Goal: Information Seeking & Learning: Check status

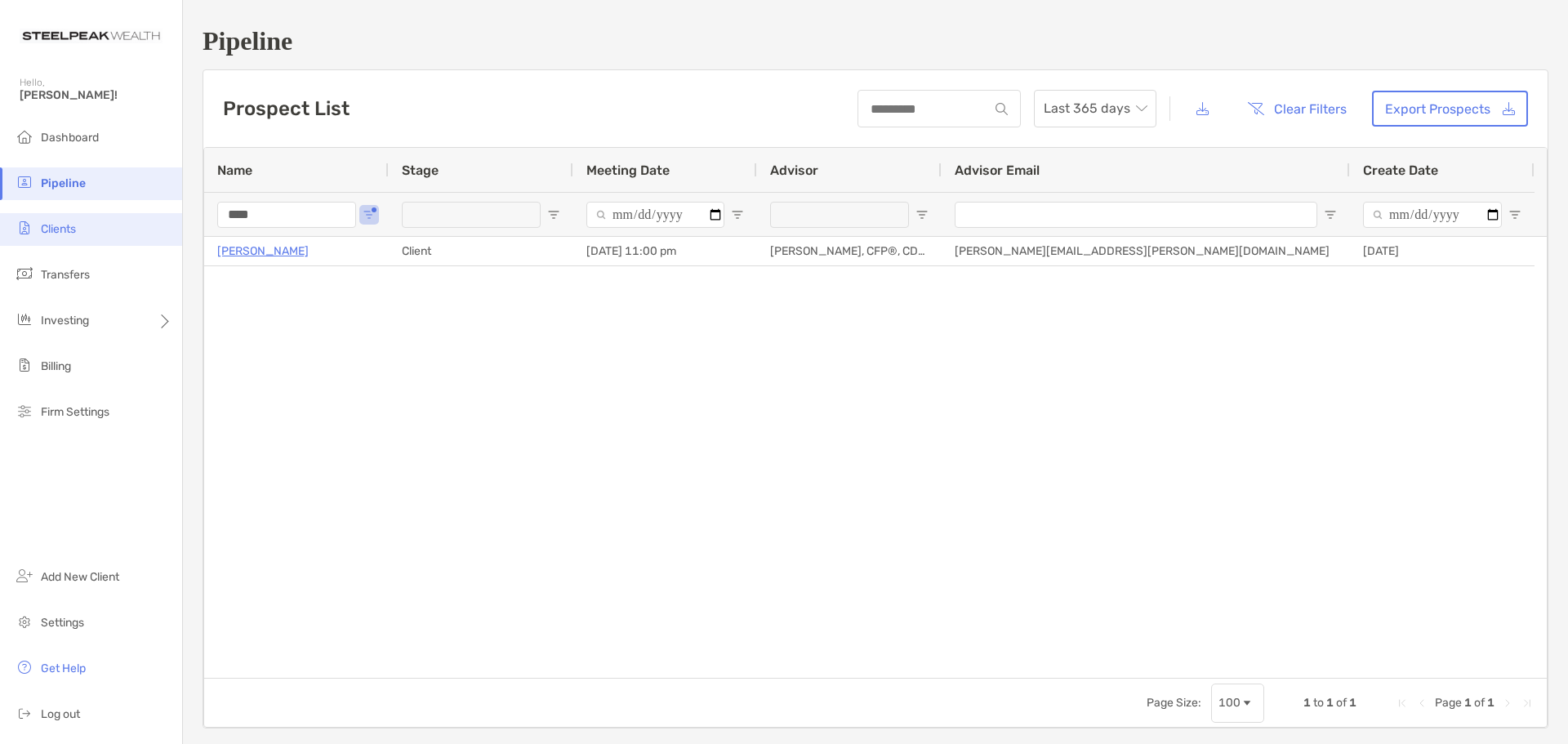
click at [60, 229] on span "Clients" at bounding box center [58, 229] width 35 height 14
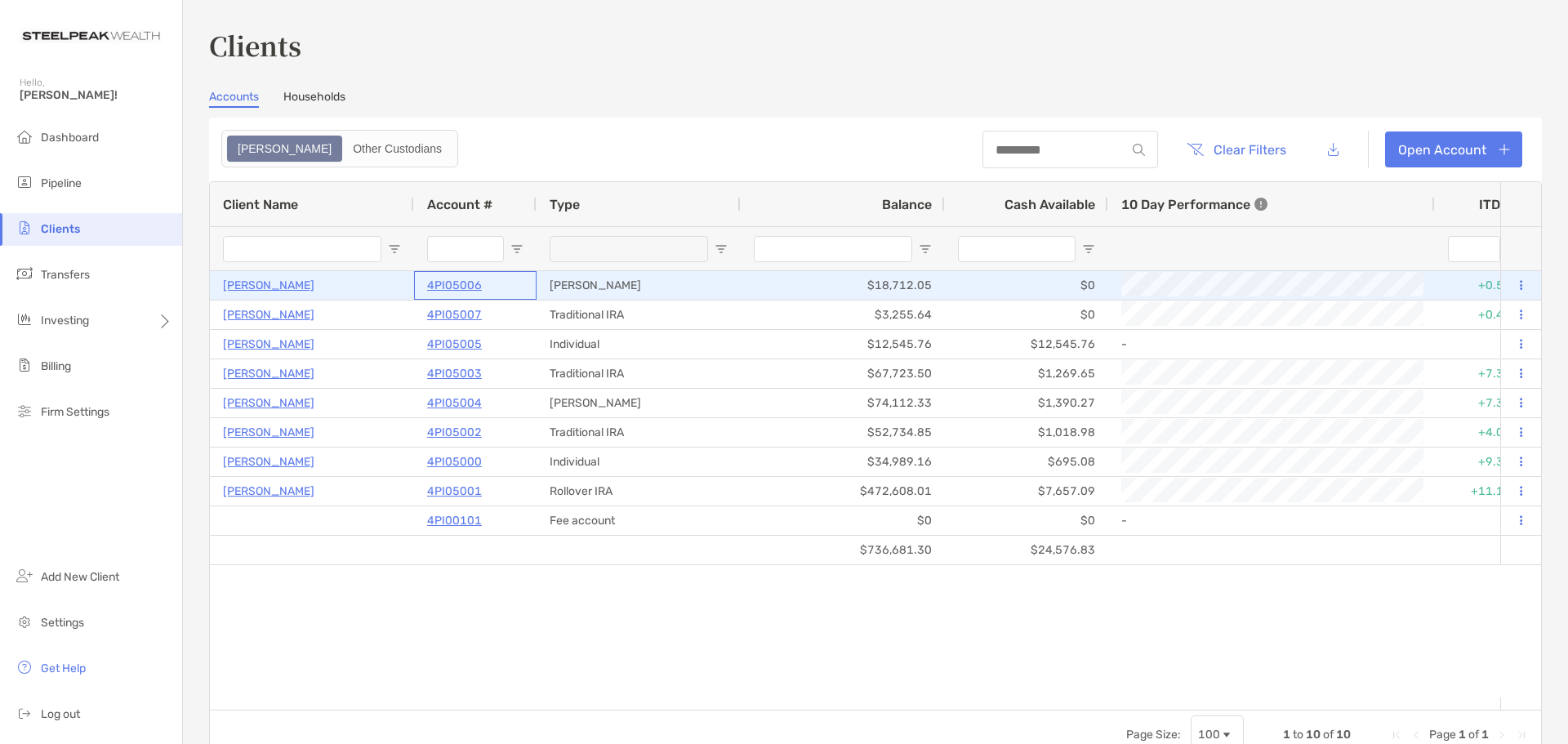
click at [457, 283] on p "4PI05006" at bounding box center [454, 285] width 55 height 20
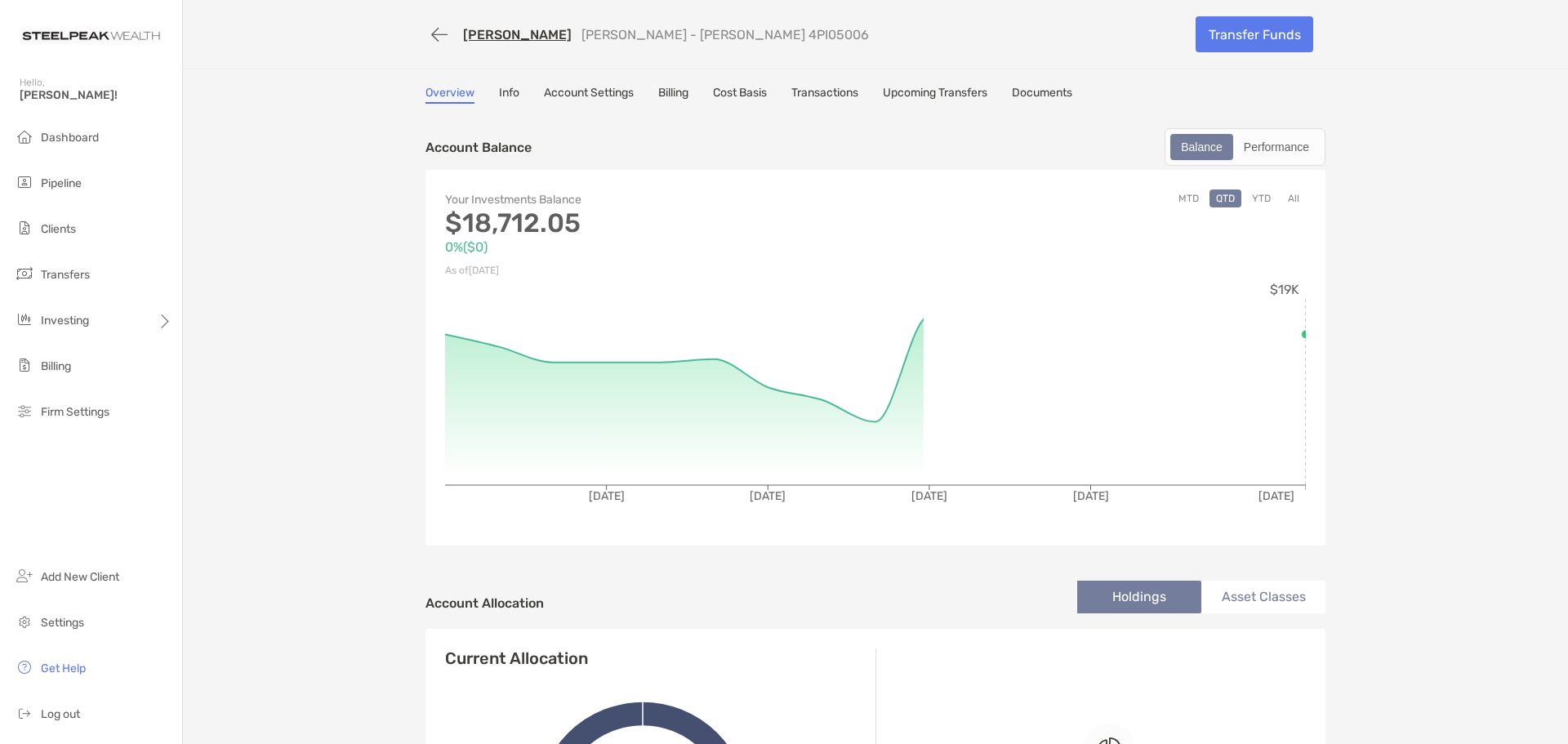
click at [509, 91] on link "Info" at bounding box center [509, 94] width 20 height 18
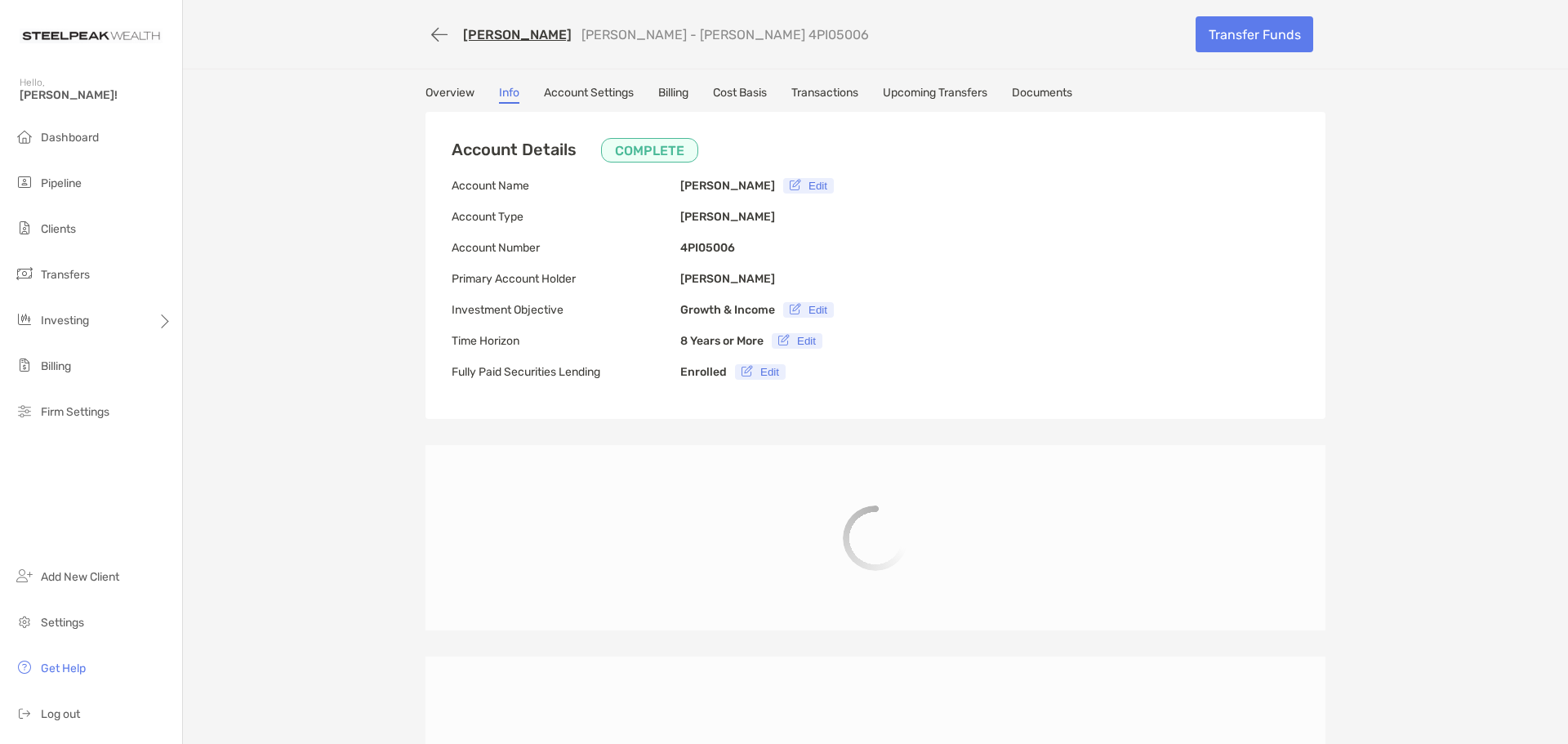
type input "**********"
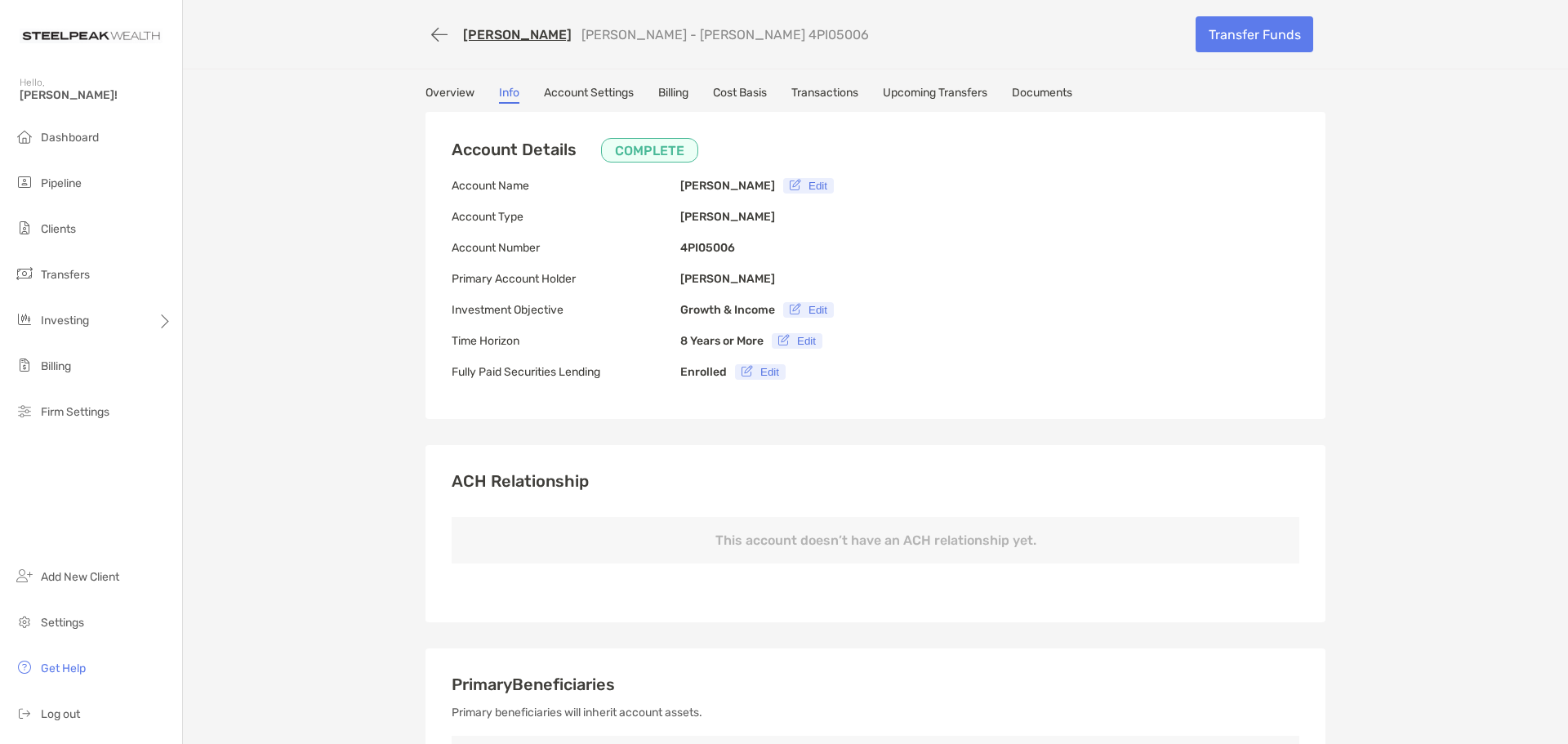
click at [672, 91] on link "Billing" at bounding box center [673, 94] width 30 height 18
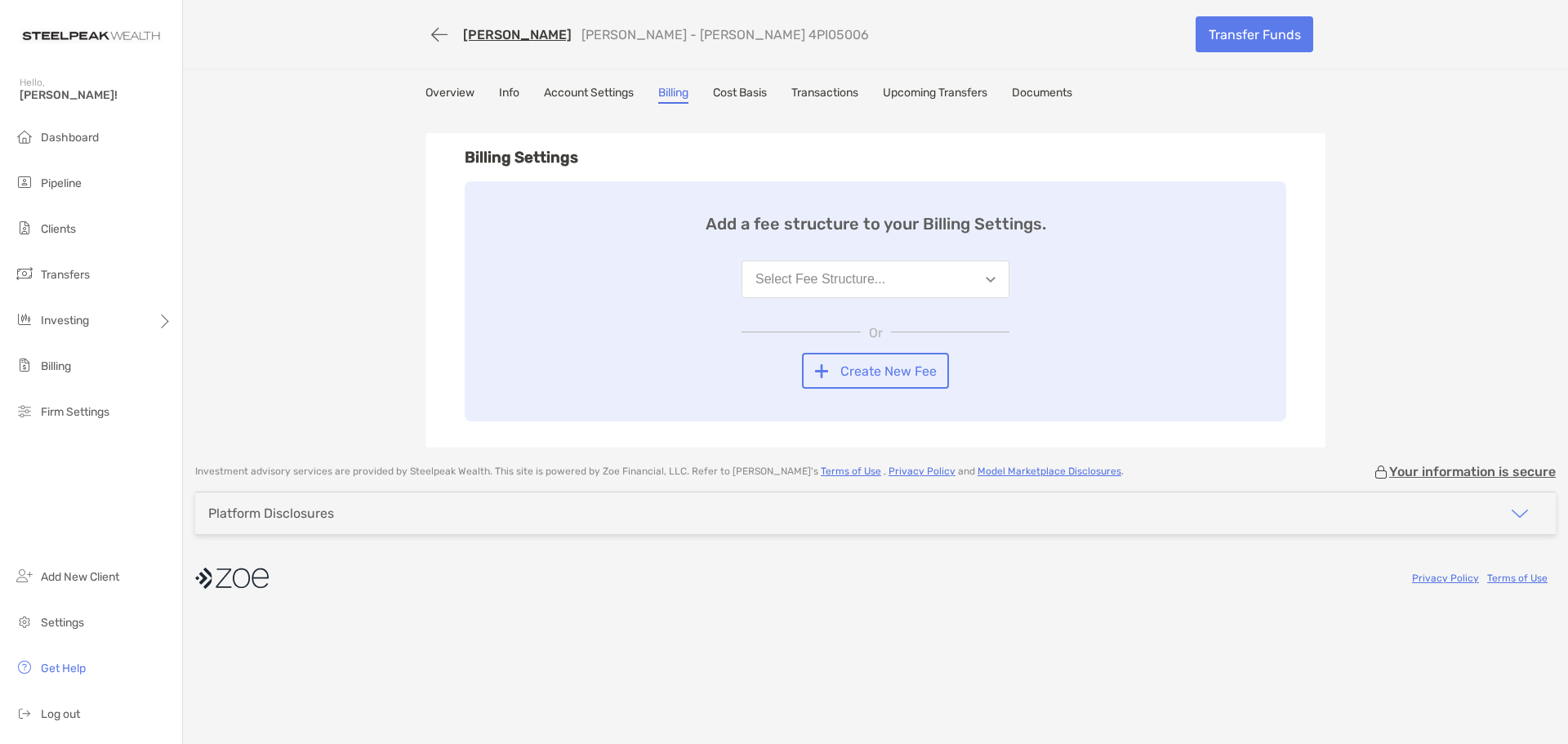
click at [576, 97] on link "Account Settings" at bounding box center [589, 94] width 90 height 18
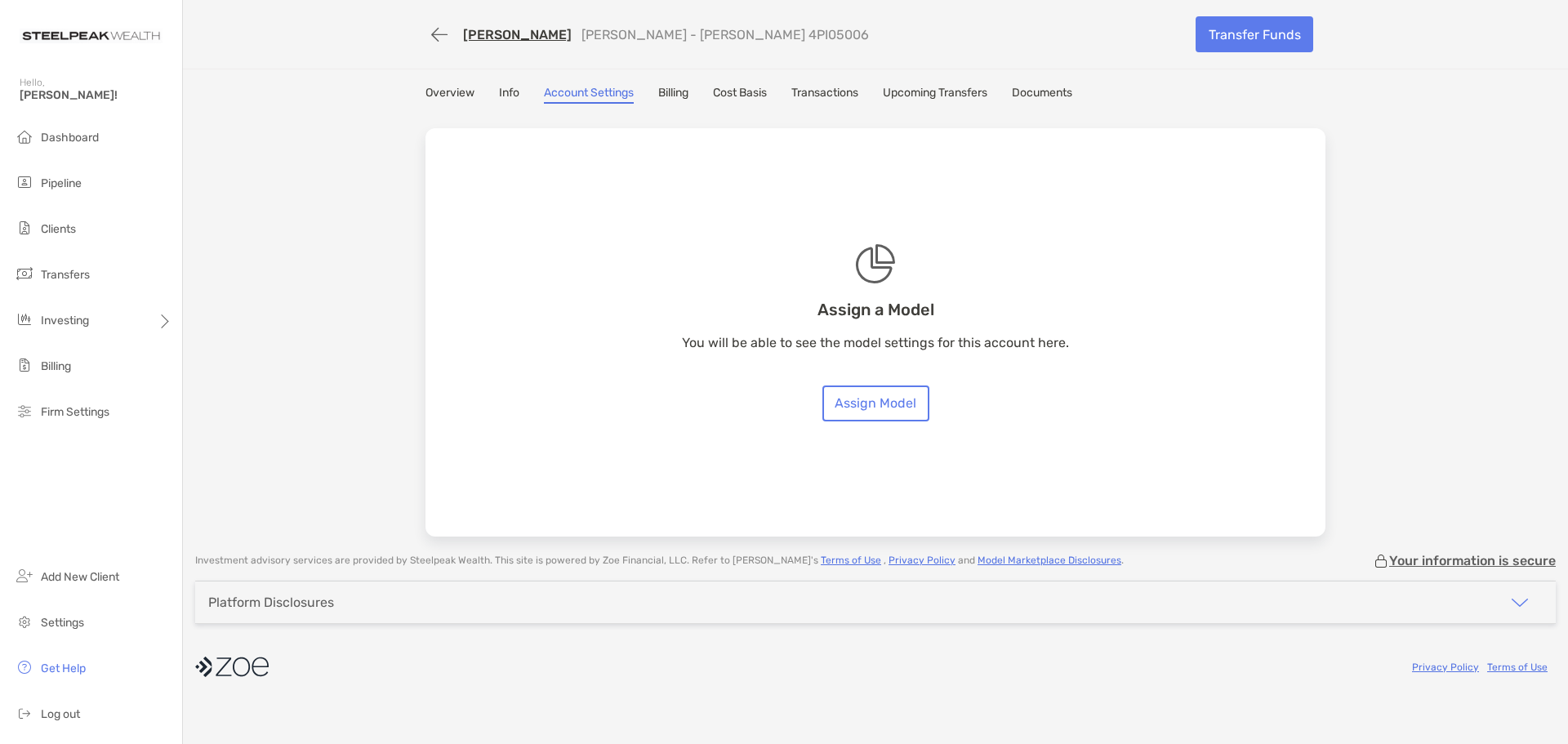
click at [751, 95] on link "Cost Basis" at bounding box center [739, 94] width 54 height 18
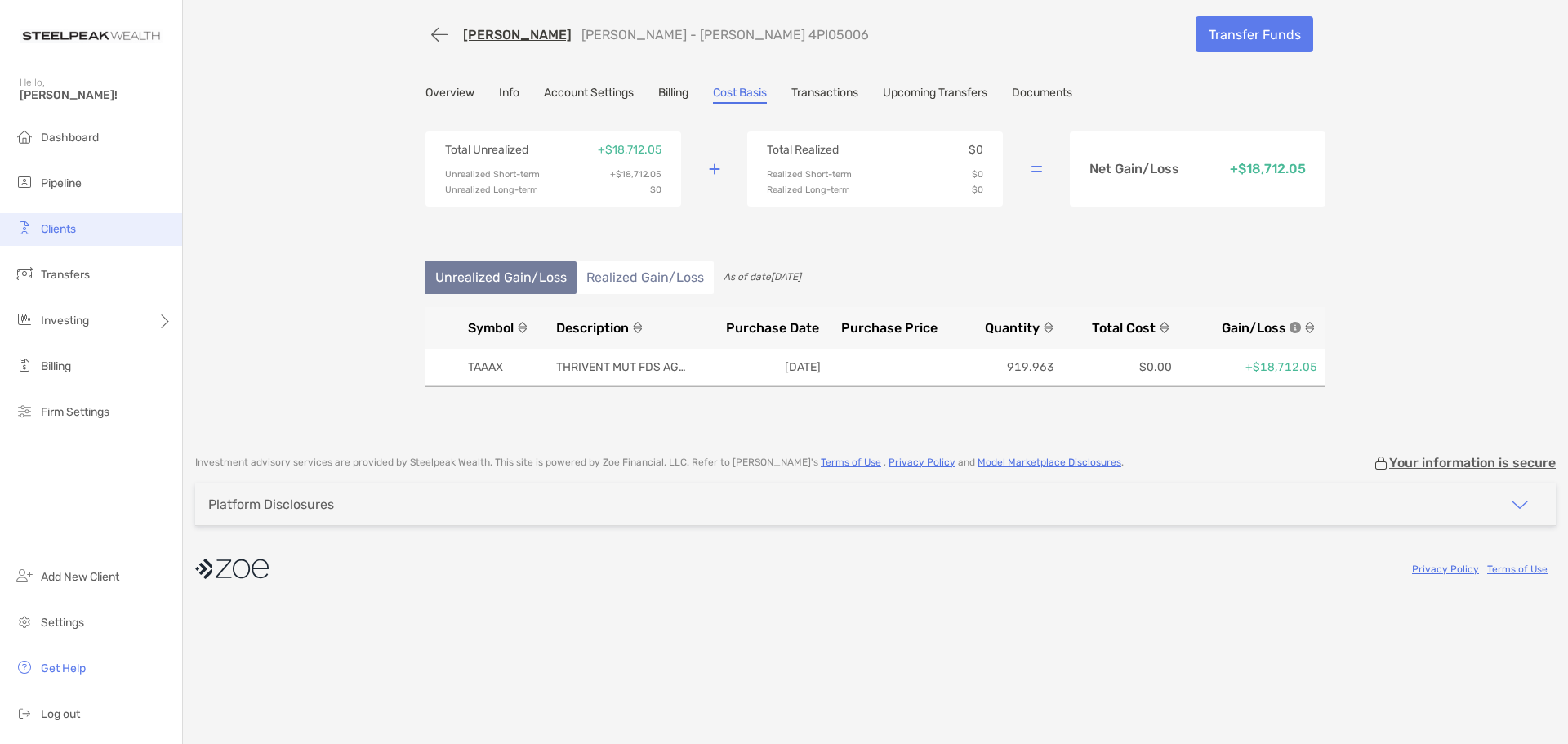
click at [59, 227] on span "Clients" at bounding box center [58, 229] width 35 height 14
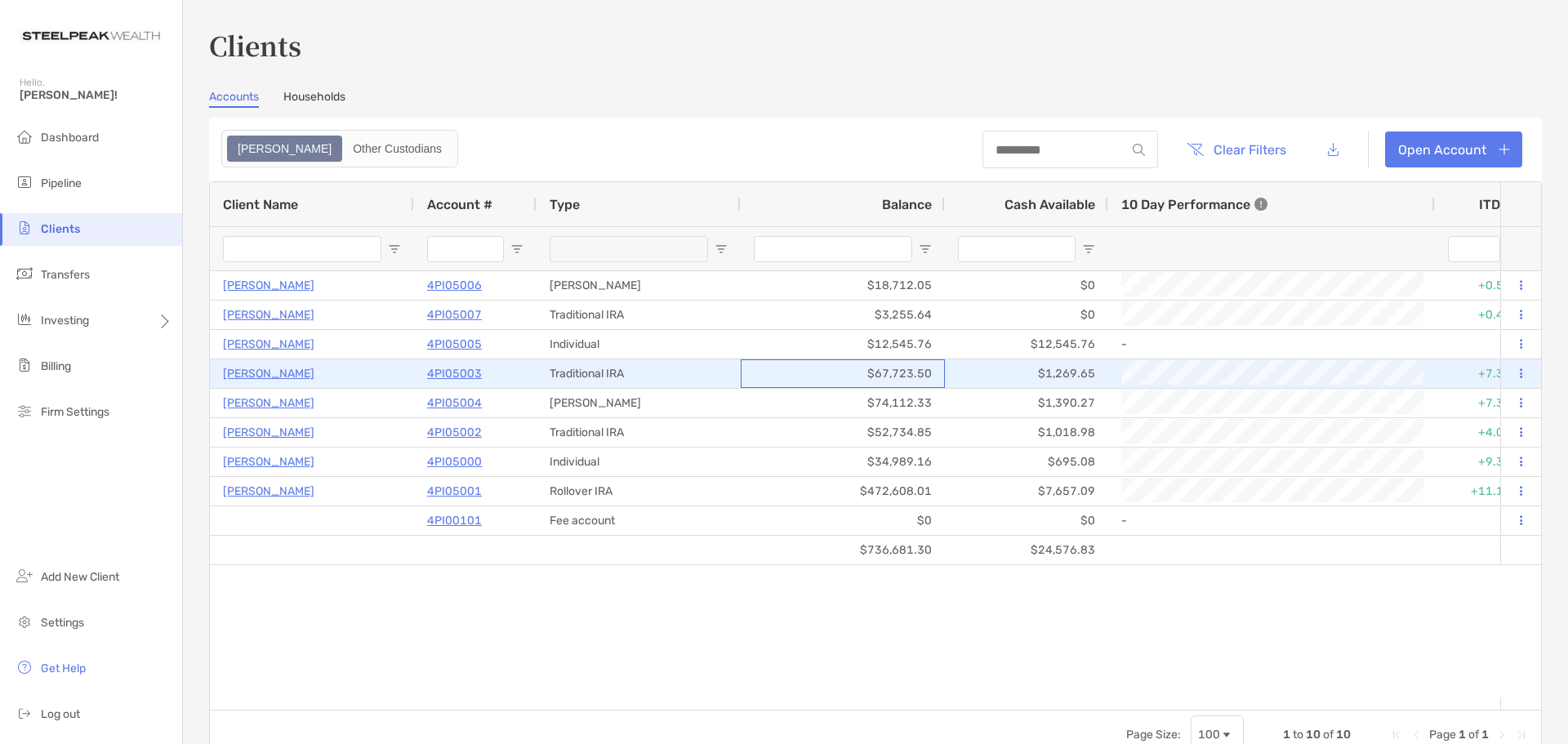
drag, startPoint x: 942, startPoint y: 374, endPoint x: 879, endPoint y: 374, distance: 63.0
click at [879, 374] on div "$67,723.50" at bounding box center [843, 373] width 204 height 28
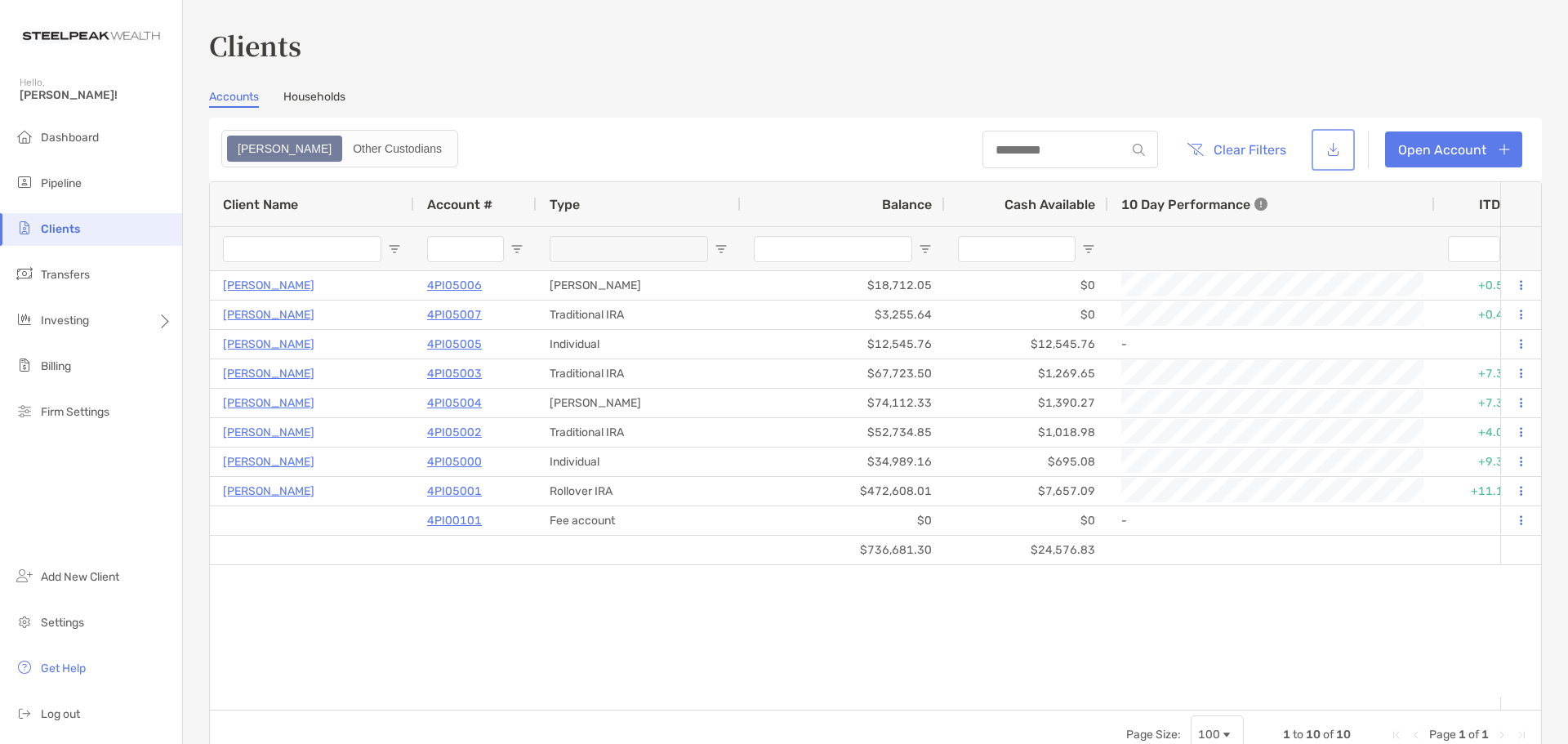
click at [1330, 153] on button "button" at bounding box center [1333, 150] width 37 height 35
drag, startPoint x: 508, startPoint y: 86, endPoint x: 495, endPoint y: 0, distance: 87.0
click at [508, 84] on div "Clients Accounts Households Zoe Other Custodians Clear Filters Open Account 1 t…" at bounding box center [876, 392] width 1333 height 733
